Goal: Check status: Check status

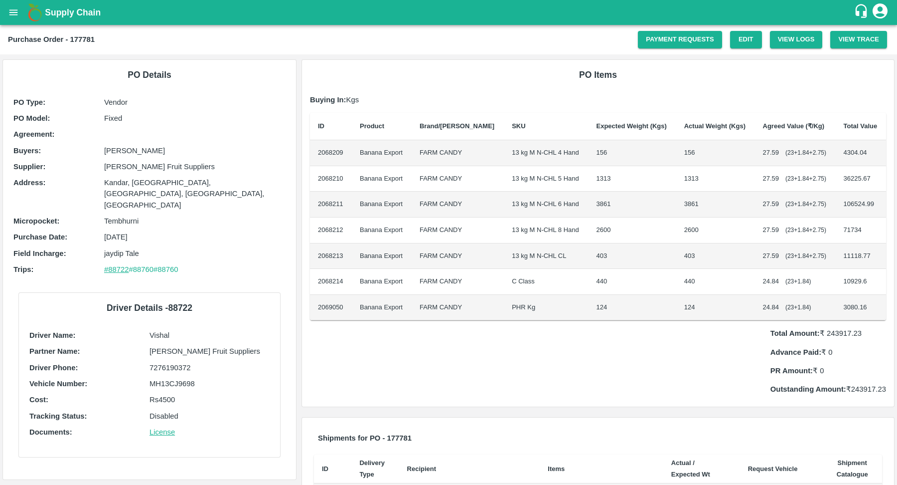
click at [107, 265] on link "#88722" at bounding box center [116, 269] width 25 height 8
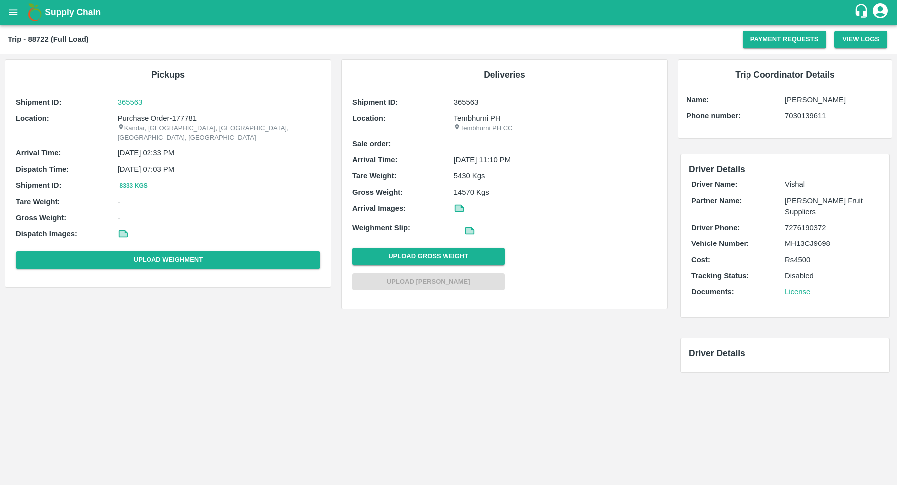
click at [472, 171] on p "5430 Kgs" at bounding box center [555, 175] width 203 height 11
click at [471, 186] on p "14570 Kgs" at bounding box center [555, 191] width 203 height 11
click at [463, 174] on p "5430 Kgs" at bounding box center [555, 175] width 203 height 11
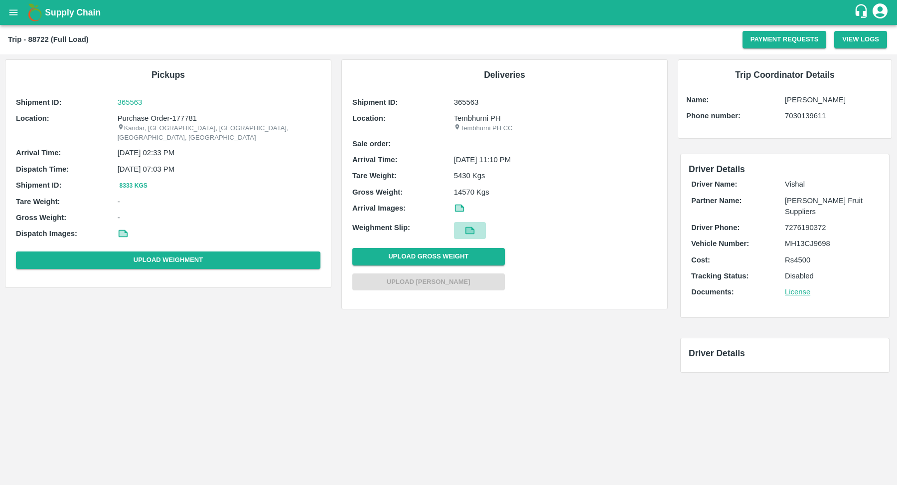
click at [473, 226] on icon at bounding box center [470, 230] width 11 height 11
click at [457, 206] on icon at bounding box center [459, 207] width 7 height 5
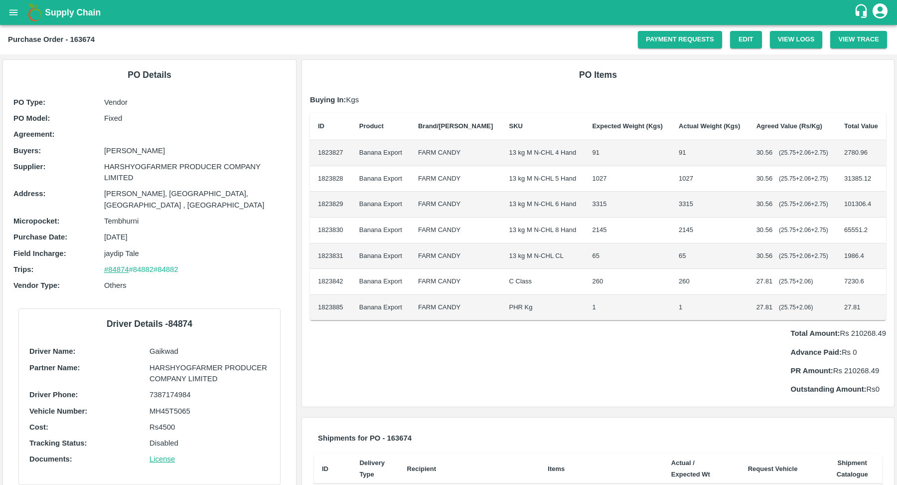
click at [118, 265] on link "#84874" at bounding box center [116, 269] width 25 height 8
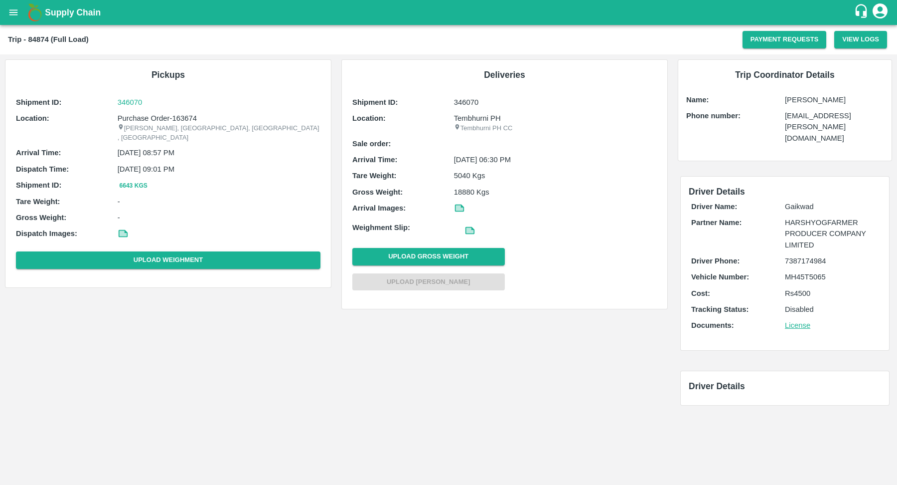
click at [468, 229] on icon at bounding box center [469, 229] width 7 height 5
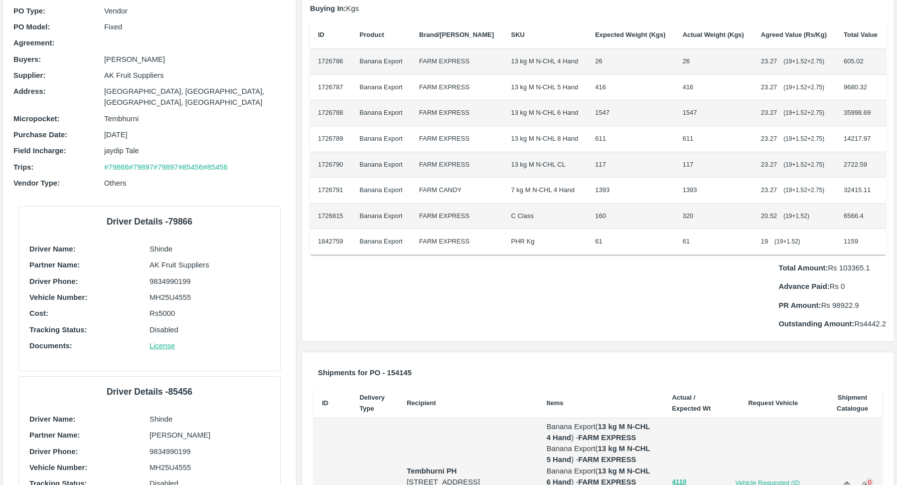
scroll to position [78, 0]
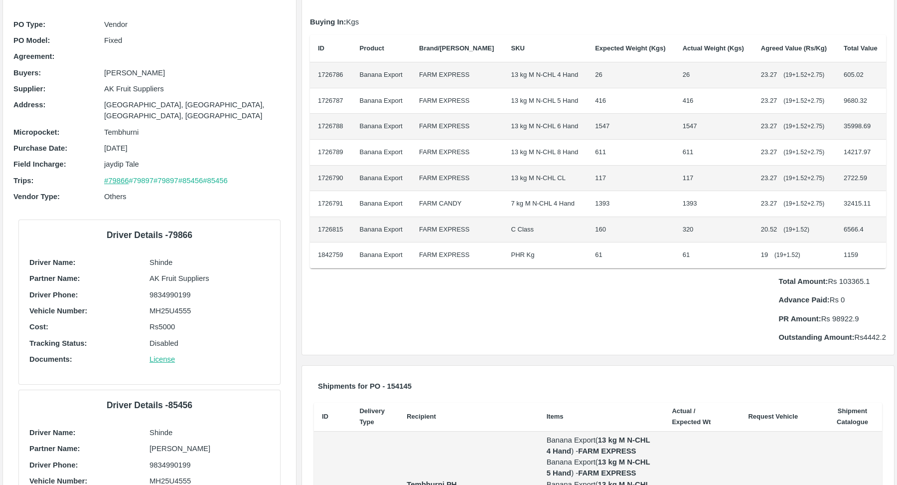
click at [119, 177] on link "#79866" at bounding box center [116, 181] width 25 height 8
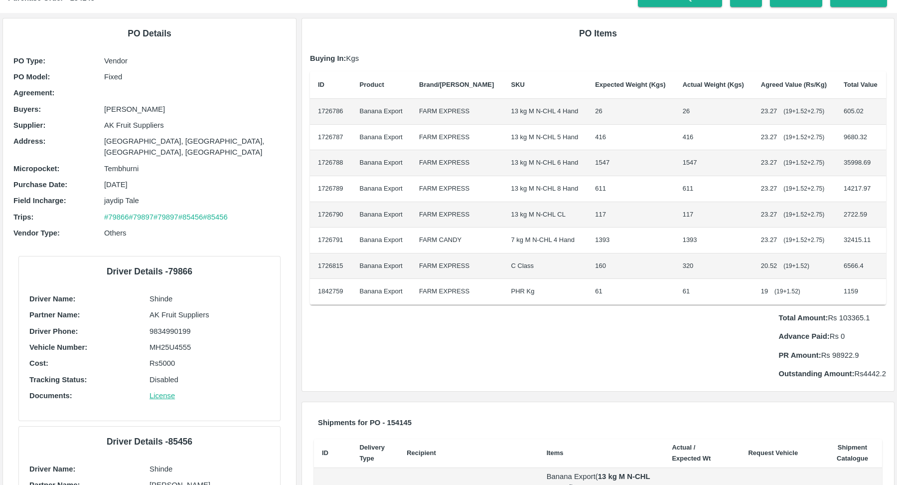
scroll to position [0, 0]
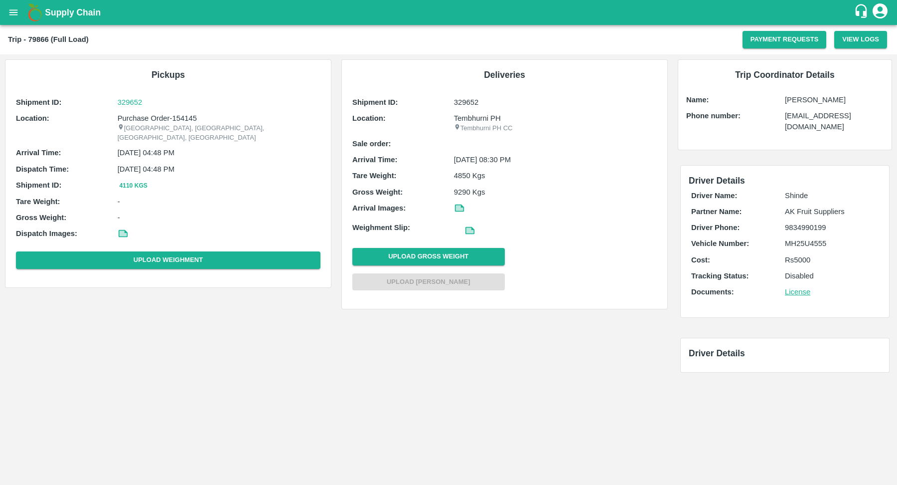
click at [468, 230] on icon at bounding box center [469, 229] width 7 height 5
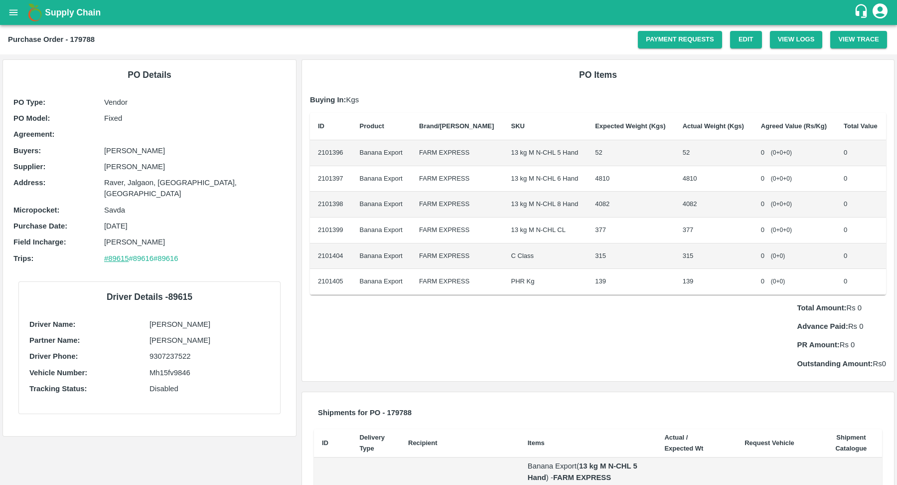
click at [114, 254] on link "#89615" at bounding box center [116, 258] width 25 height 8
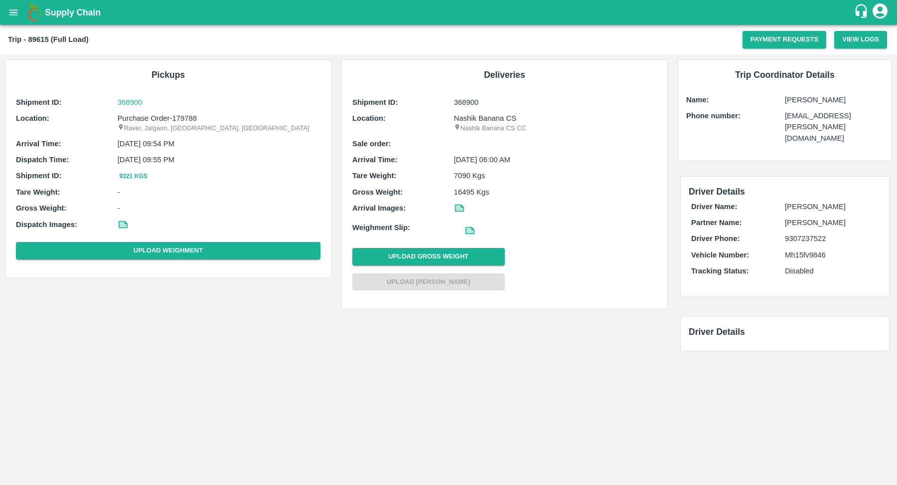
click at [456, 211] on icon at bounding box center [459, 207] width 11 height 11
click at [469, 227] on icon at bounding box center [469, 229] width 9 height 7
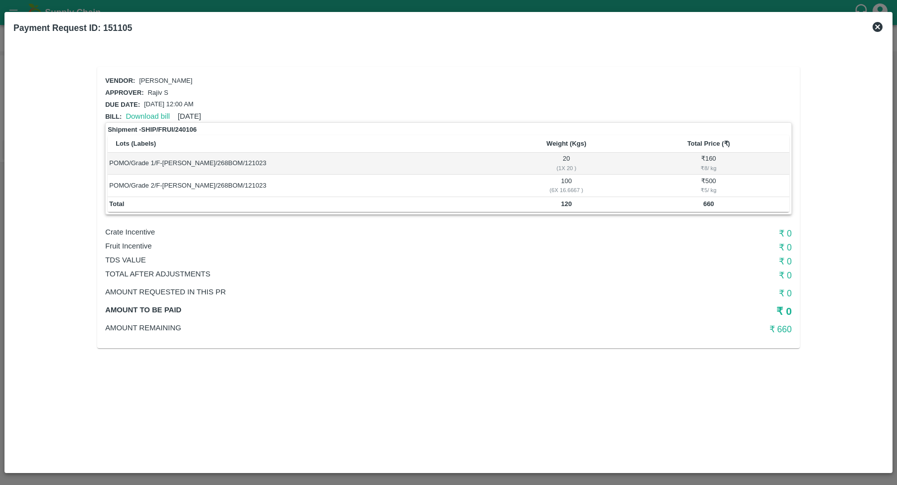
click at [877, 26] on icon at bounding box center [878, 27] width 12 height 12
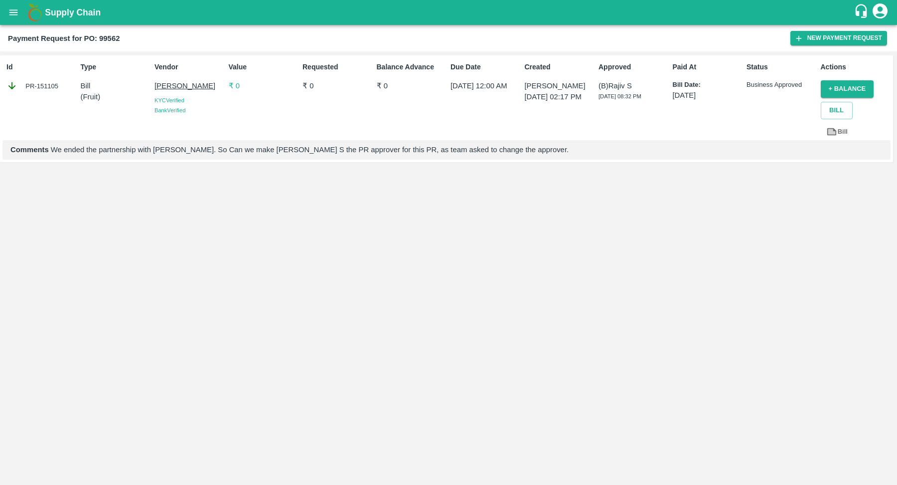
click at [240, 82] on p "₹ 0" at bounding box center [264, 85] width 70 height 11
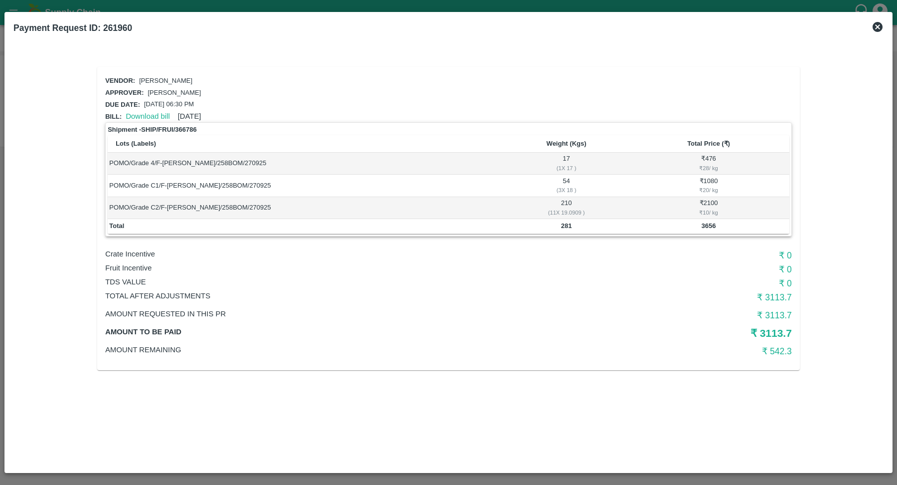
click at [782, 296] on h6 "₹ 3113.7" at bounding box center [677, 297] width 229 height 14
click at [778, 361] on div "Vendor: [PERSON_NAME] Approver: [PERSON_NAME] Due date: [DATE] 06:30 PM Bill: D…" at bounding box center [448, 218] width 703 height 303
click at [780, 352] on h6 "₹ 542.3" at bounding box center [677, 351] width 229 height 14
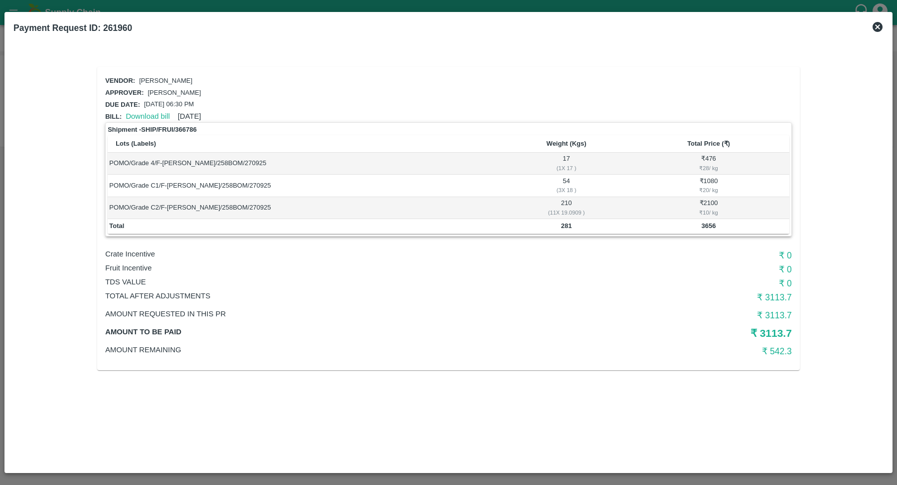
click at [780, 352] on h6 "₹ 542.3" at bounding box center [677, 351] width 229 height 14
click at [779, 319] on div "Vendor: [PERSON_NAME] Approver: [PERSON_NAME] Due date: [DATE] 06:30 PM Bill: D…" at bounding box center [448, 218] width 703 height 303
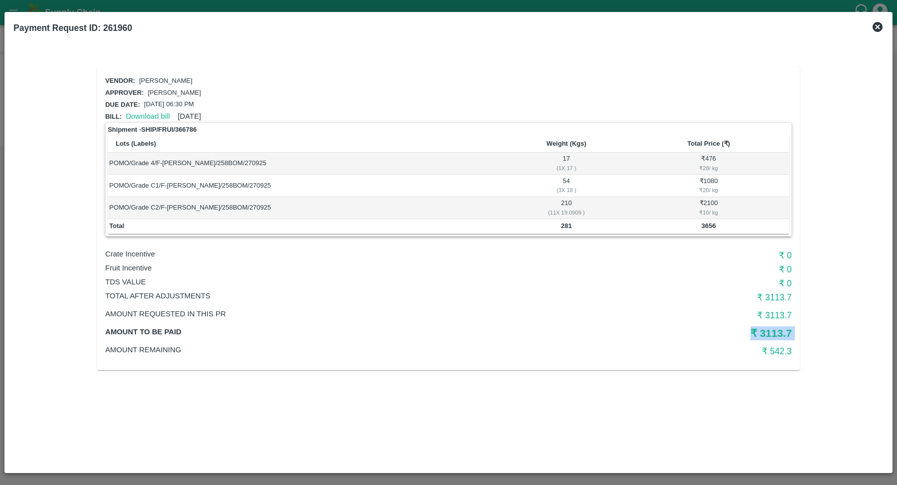
click at [778, 330] on h5 "₹ 3113.7" at bounding box center [677, 333] width 229 height 14
click at [778, 314] on h6 "₹ 3113.7" at bounding box center [677, 315] width 229 height 14
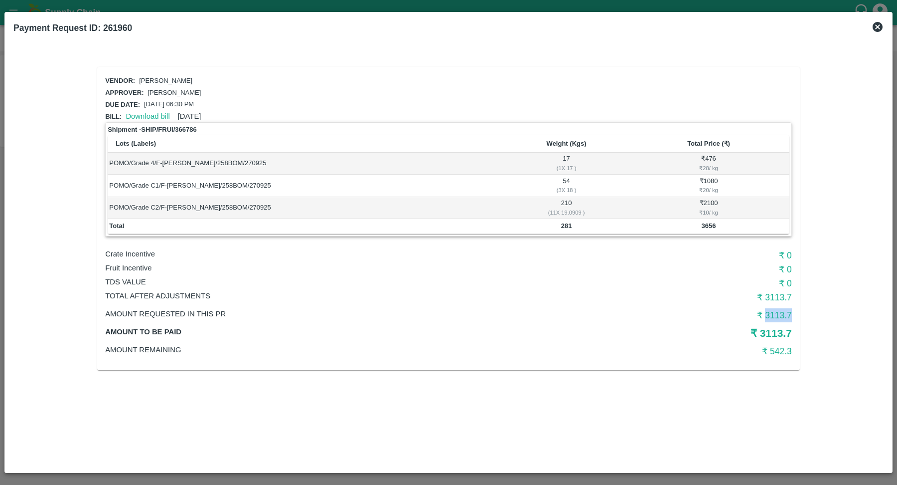
click at [778, 314] on h6 "₹ 3113.7" at bounding box center [677, 315] width 229 height 14
click at [778, 291] on h6 "₹ 3113.7" at bounding box center [677, 297] width 229 height 14
